Goal: Transaction & Acquisition: Subscribe to service/newsletter

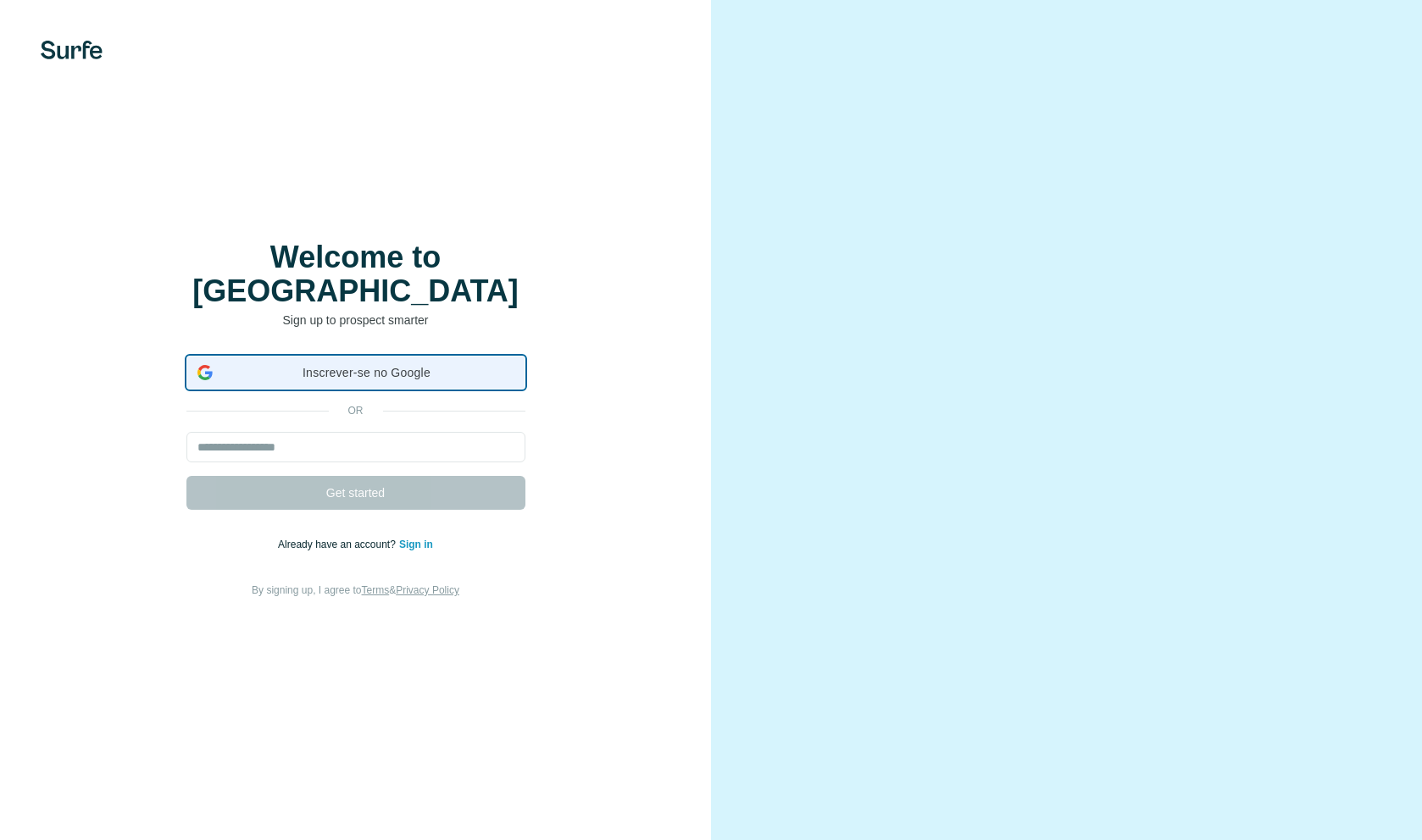
click at [435, 365] on span "Inscrever-se no Google" at bounding box center [367, 373] width 295 height 18
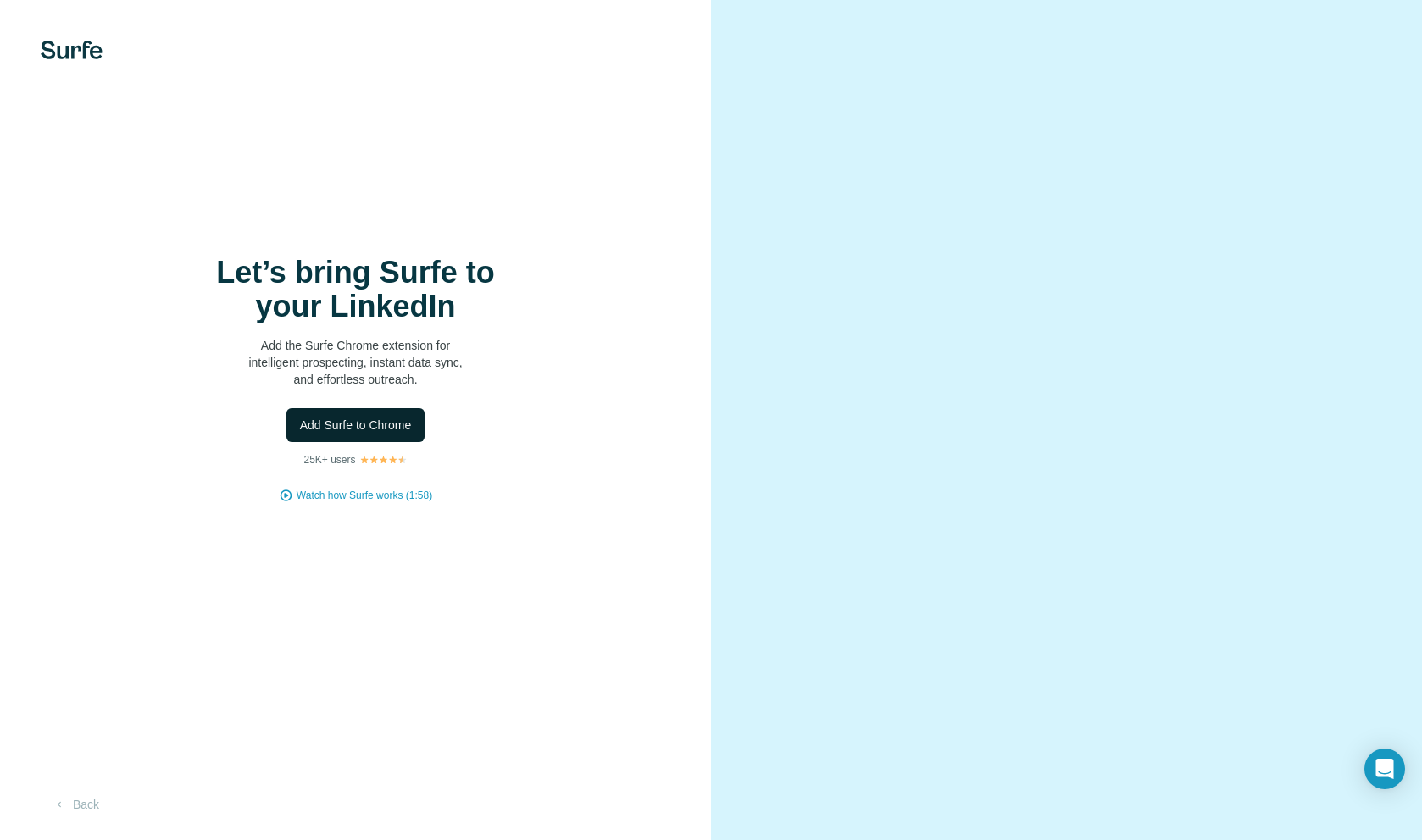
click at [319, 497] on span "Watch how Surfe works (1:58)" at bounding box center [365, 496] width 136 height 15
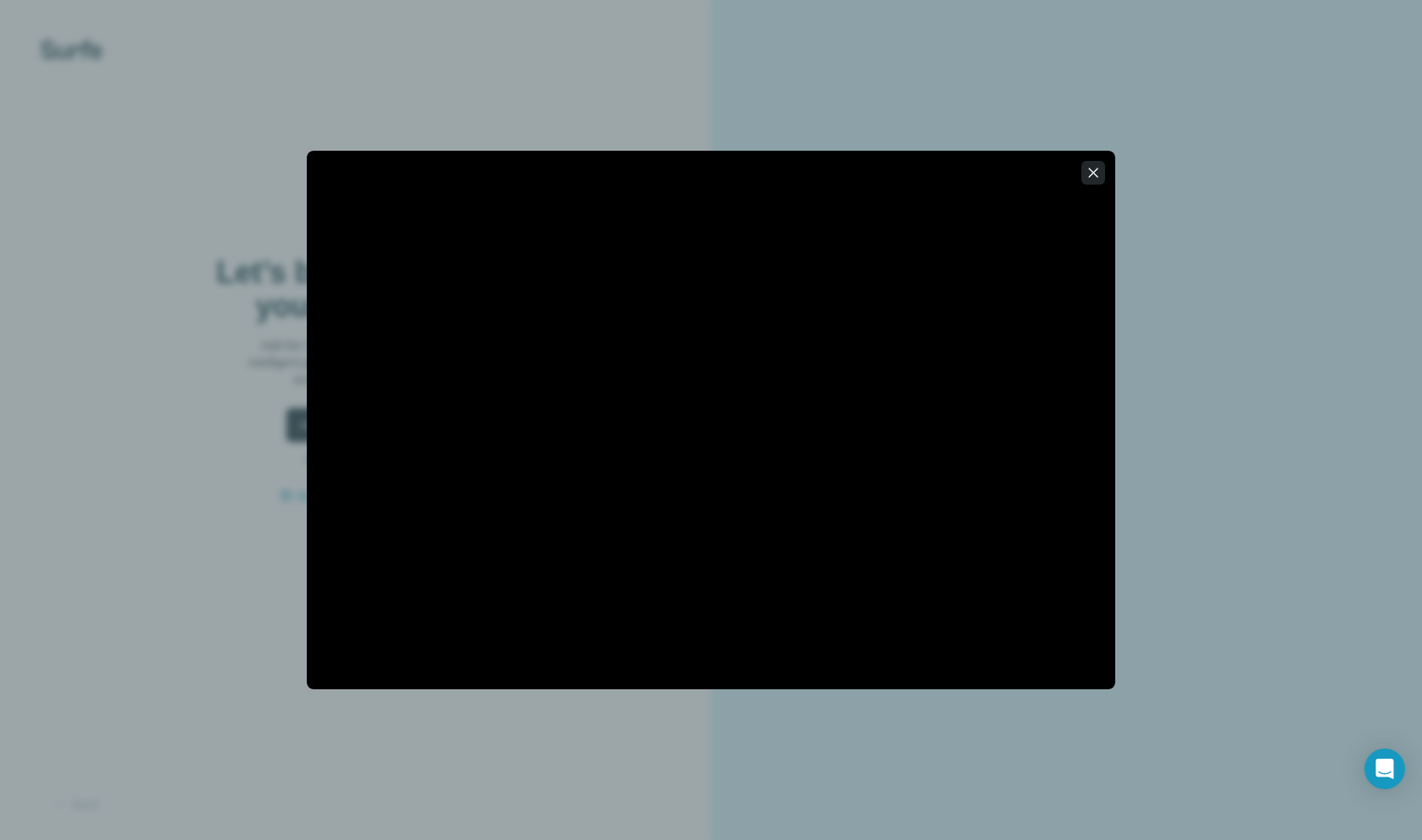
click at [1099, 177] on icon "button" at bounding box center [1093, 173] width 17 height 17
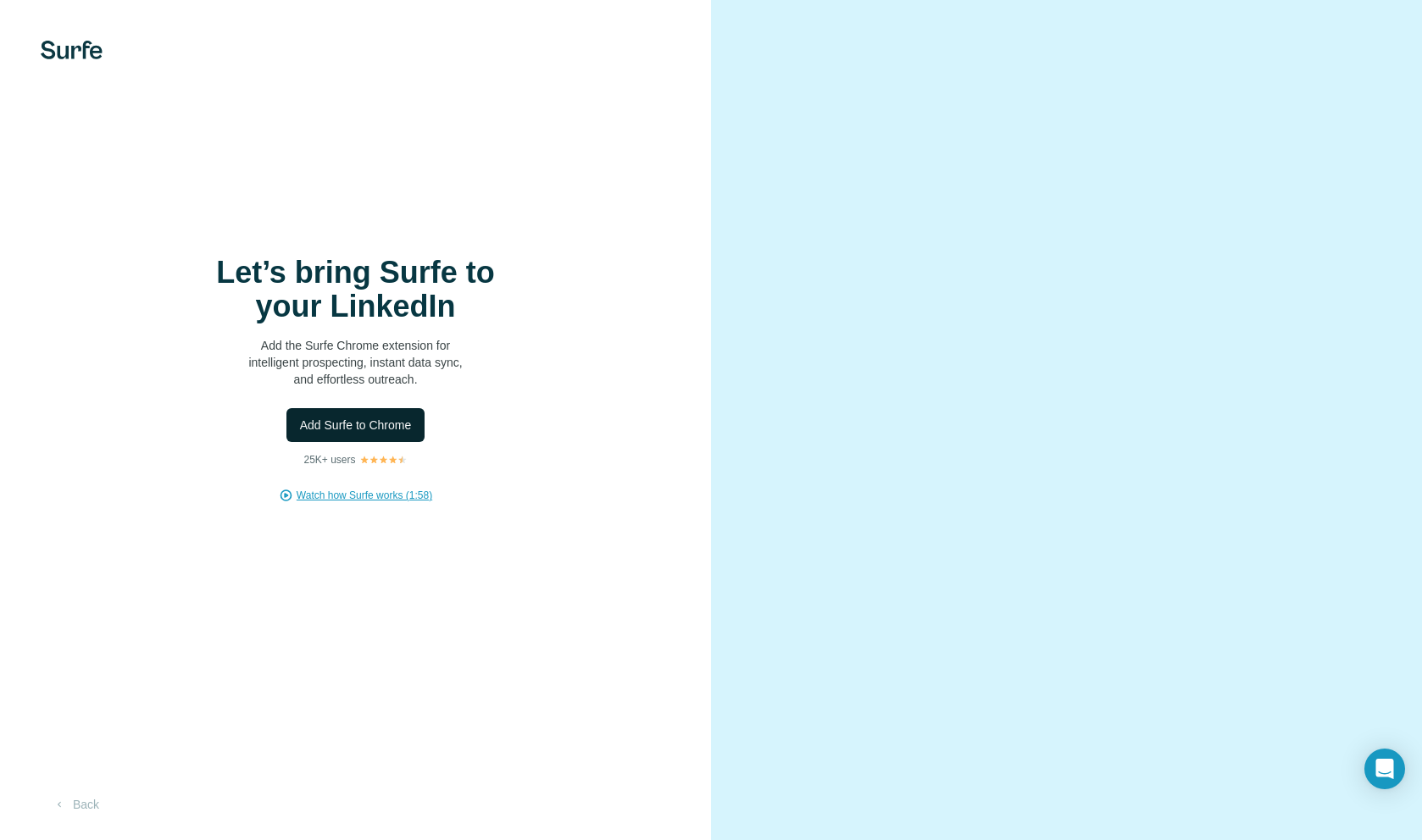
click at [66, 52] on img at bounding box center [72, 50] width 62 height 18
click at [328, 498] on span "Watch how Surfe works (1:58)" at bounding box center [365, 496] width 136 height 15
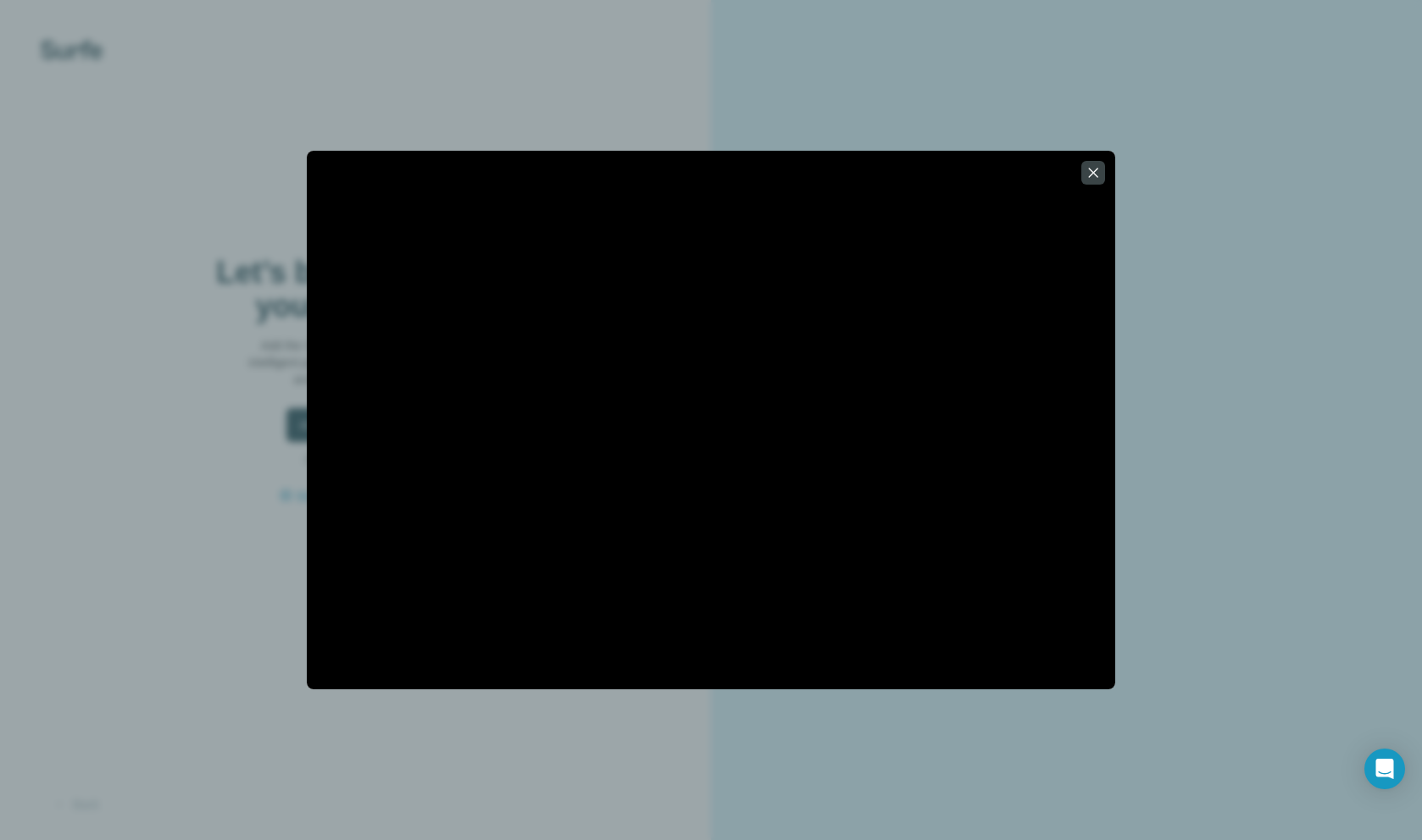
drag, startPoint x: 1100, startPoint y: 168, endPoint x: 1073, endPoint y: 175, distance: 27.9
click at [1100, 169] on icon "button" at bounding box center [1093, 173] width 17 height 17
